Goal: Check status

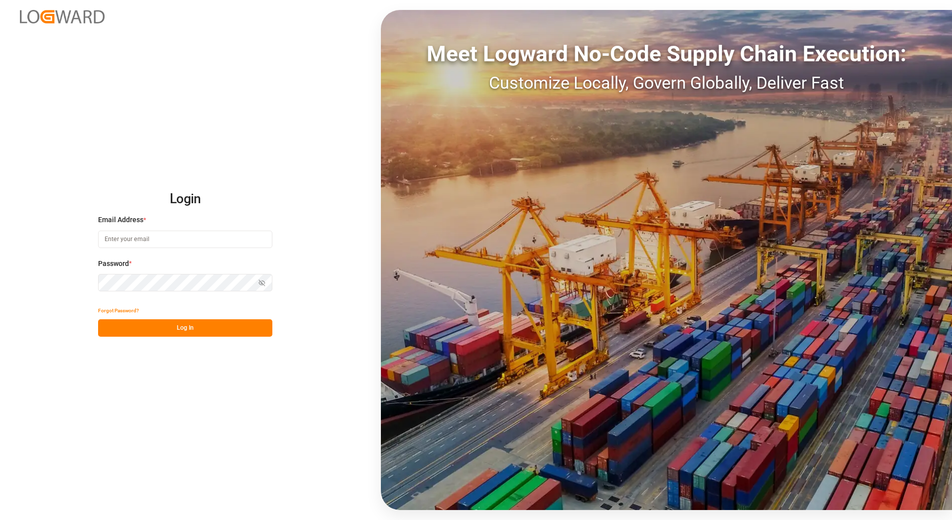
click at [153, 239] on input at bounding box center [185, 239] width 174 height 17
type input "[PERSON_NAME][EMAIL_ADDRESS][PERSON_NAME][DOMAIN_NAME]"
click at [210, 331] on button "Log In" at bounding box center [185, 327] width 174 height 17
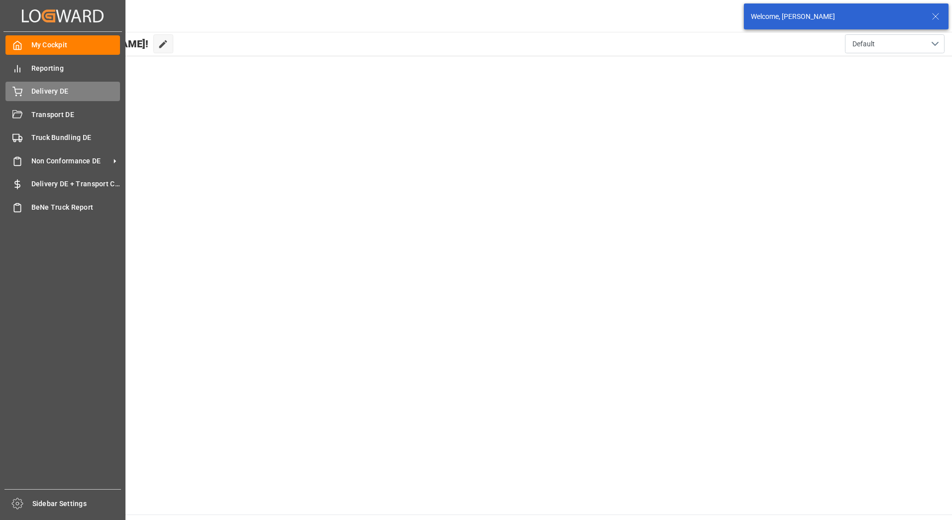
click at [47, 92] on span "Delivery DE" at bounding box center [75, 91] width 89 height 10
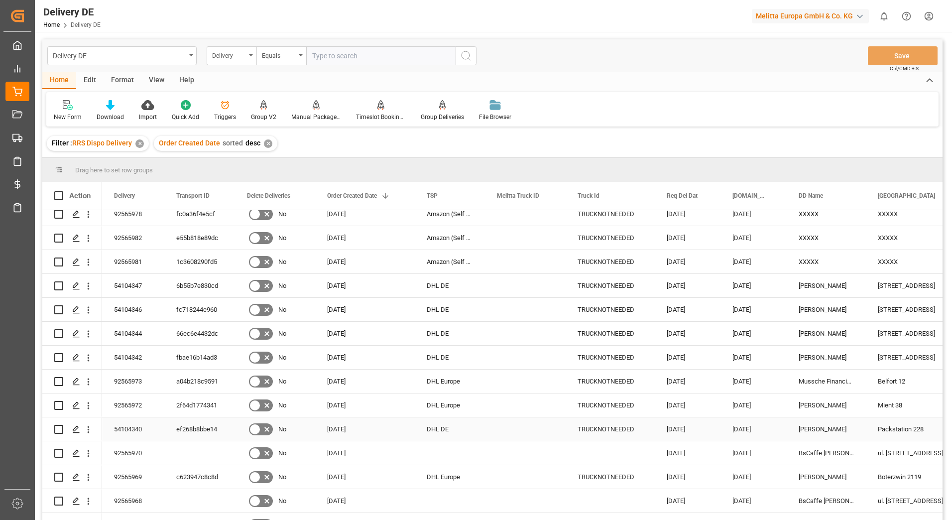
scroll to position [299, 0]
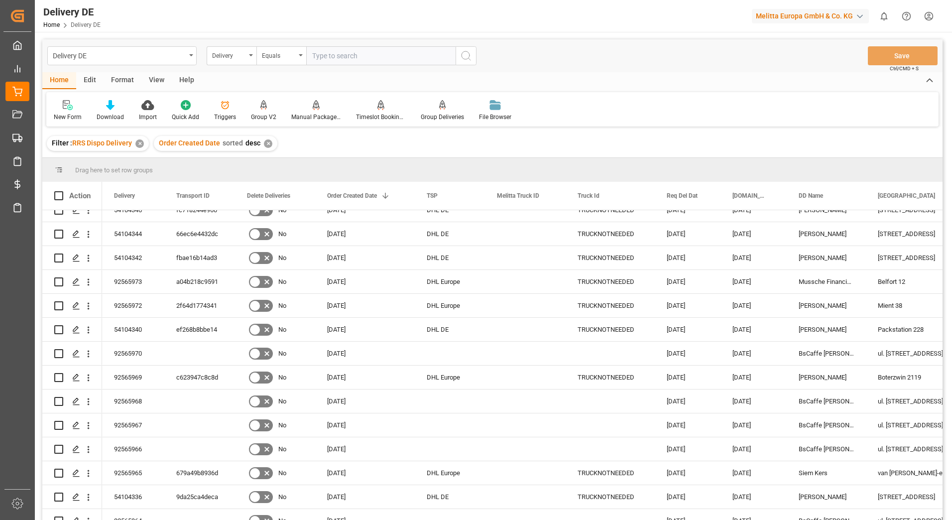
click at [929, 15] on html "Created by potrace 1.15, written by [PERSON_NAME] [DATE]-[DATE] Created by potr…" at bounding box center [476, 260] width 952 height 520
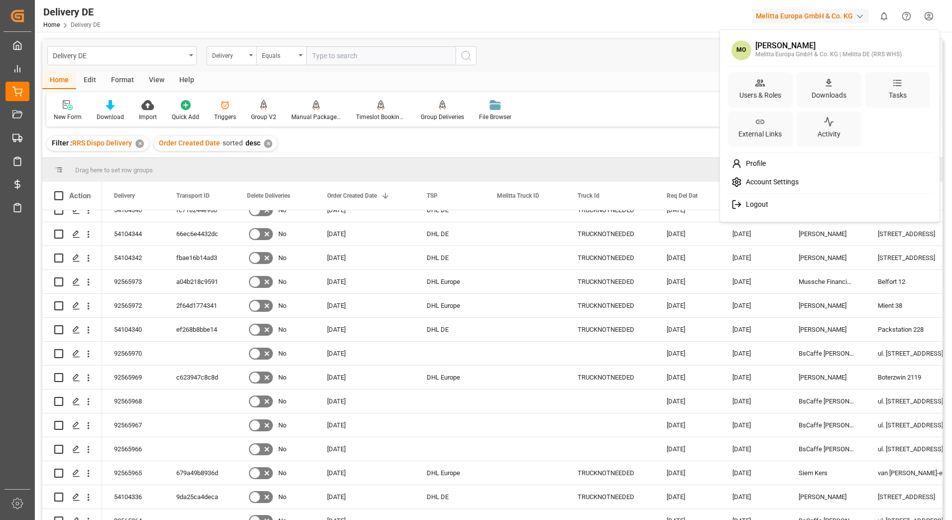
click at [756, 208] on span "Logout" at bounding box center [755, 204] width 26 height 9
